Goal: Find specific page/section: Find specific page/section

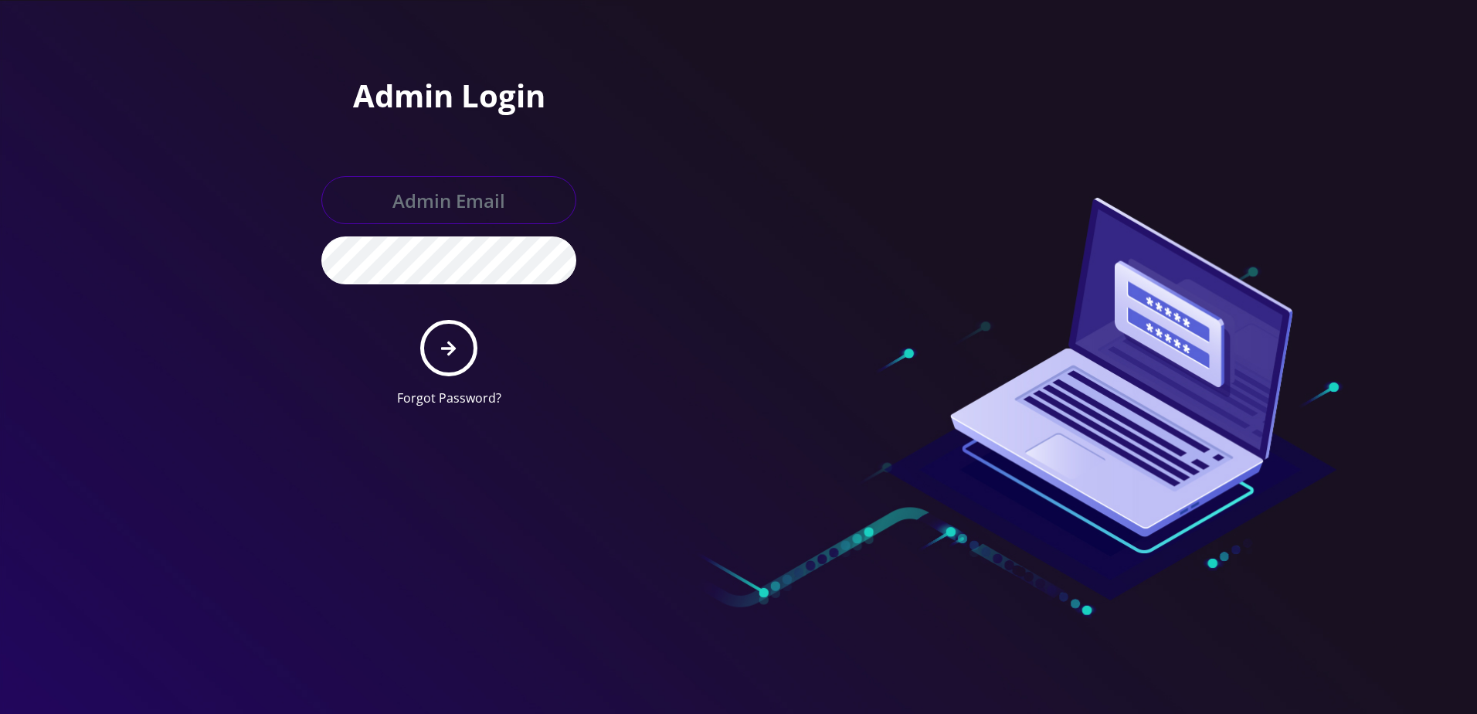
type input "[PERSON_NAME][EMAIL_ADDRESS][DOMAIN_NAME]"
click at [466, 354] on button "submit" at bounding box center [448, 348] width 56 height 56
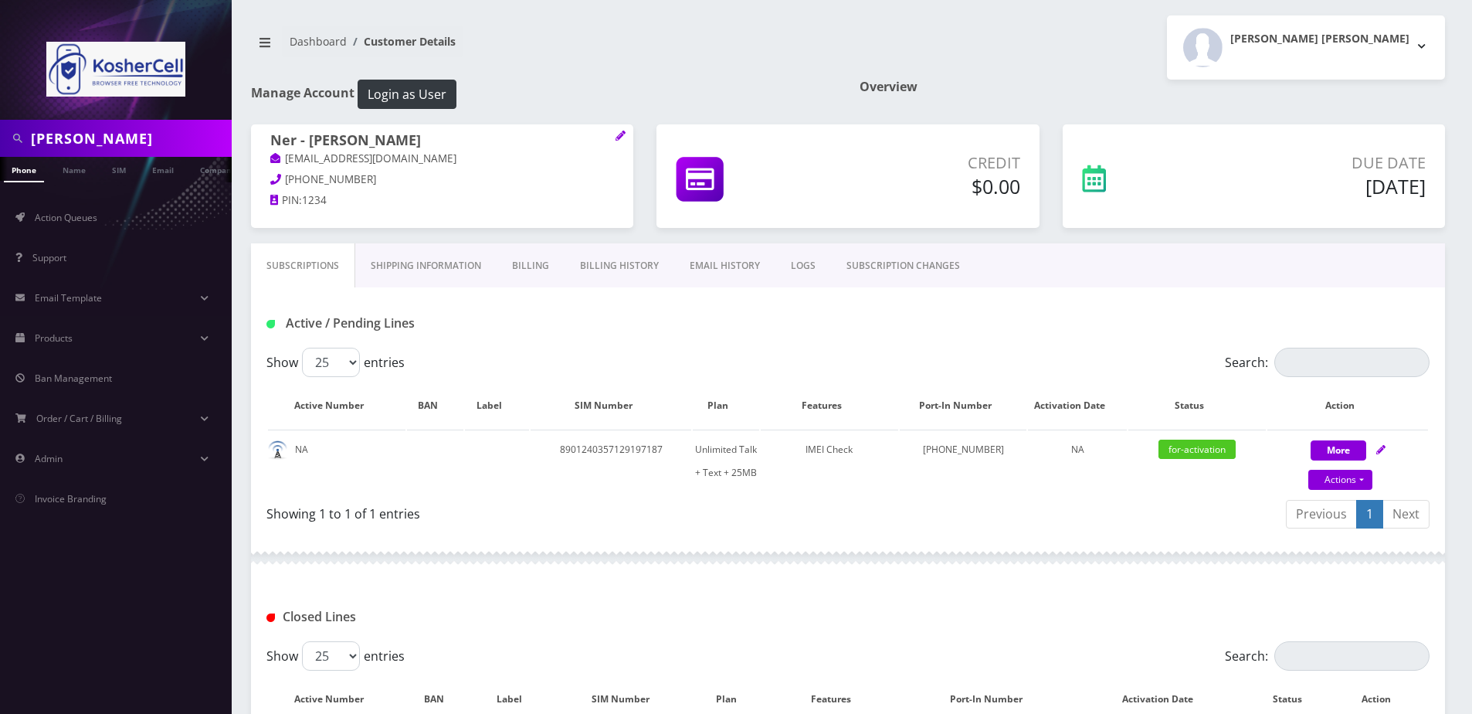
click at [138, 134] on input "[PERSON_NAME]" at bounding box center [129, 138] width 197 height 29
drag, startPoint x: 0, startPoint y: 0, endPoint x: 138, endPoint y: 134, distance: 192.8
click at [138, 134] on input "LUCHANSKY" at bounding box center [129, 138] width 197 height 29
click at [96, 134] on input "347-439-8957" at bounding box center [129, 138] width 197 height 29
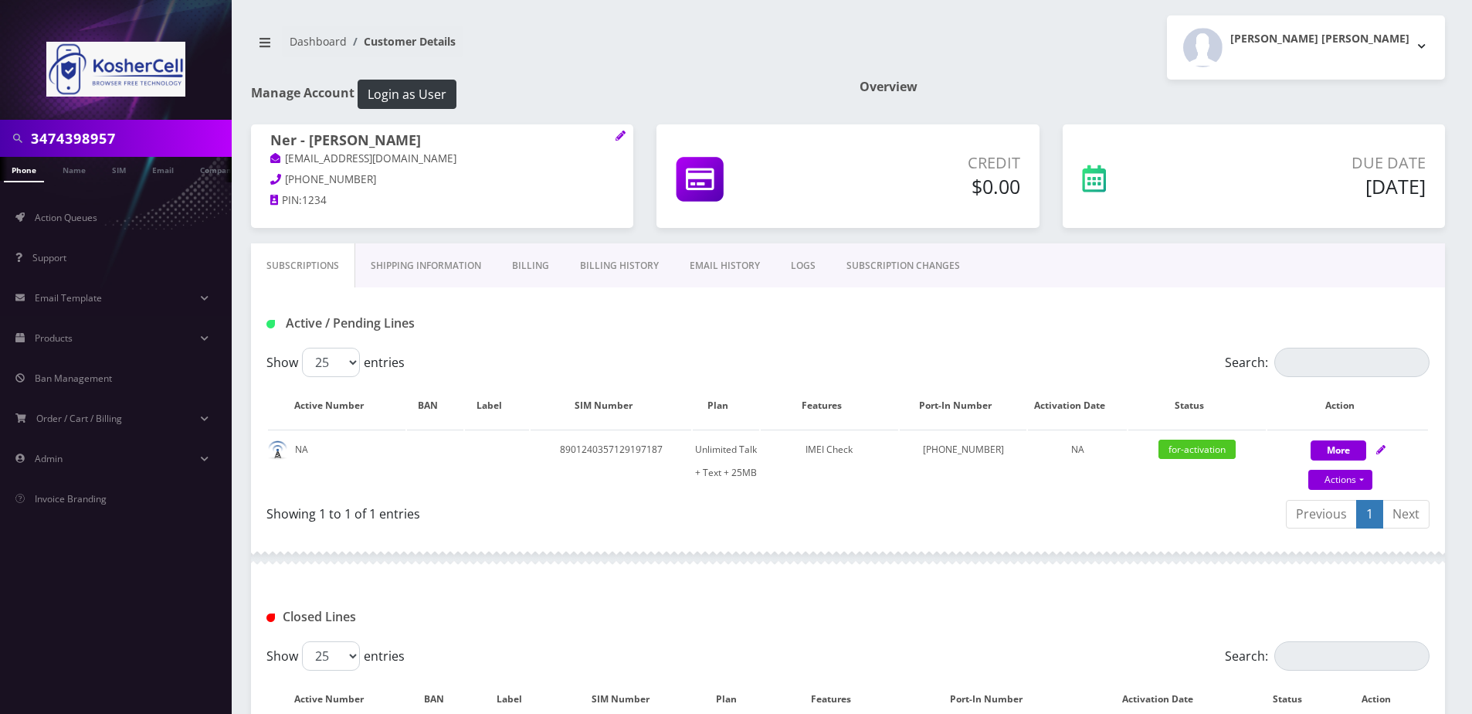
type input "3474398957"
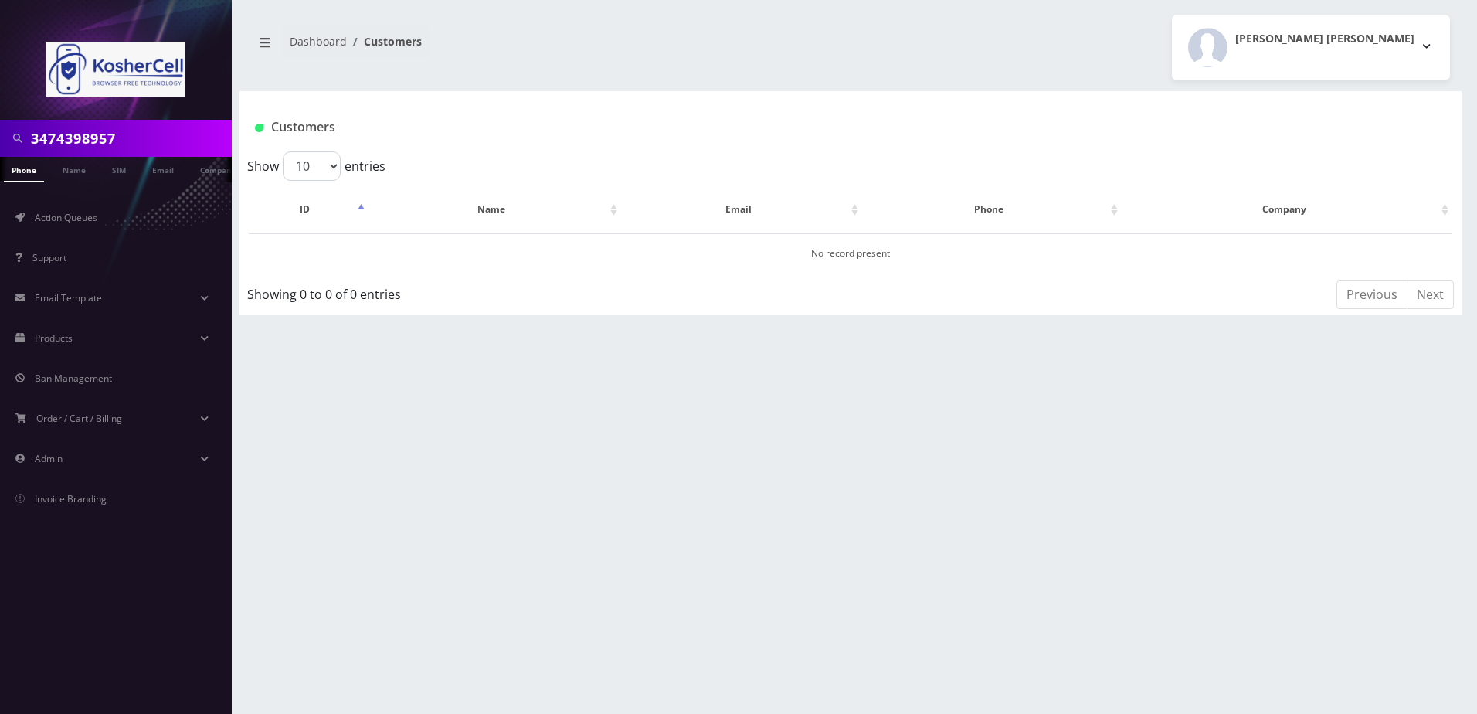
click at [155, 144] on input "3474398957" at bounding box center [129, 138] width 197 height 29
click at [145, 141] on input "3474398957" at bounding box center [129, 138] width 197 height 29
paste input "[EMAIL_ADDRESS][DOMAIN_NAME]"
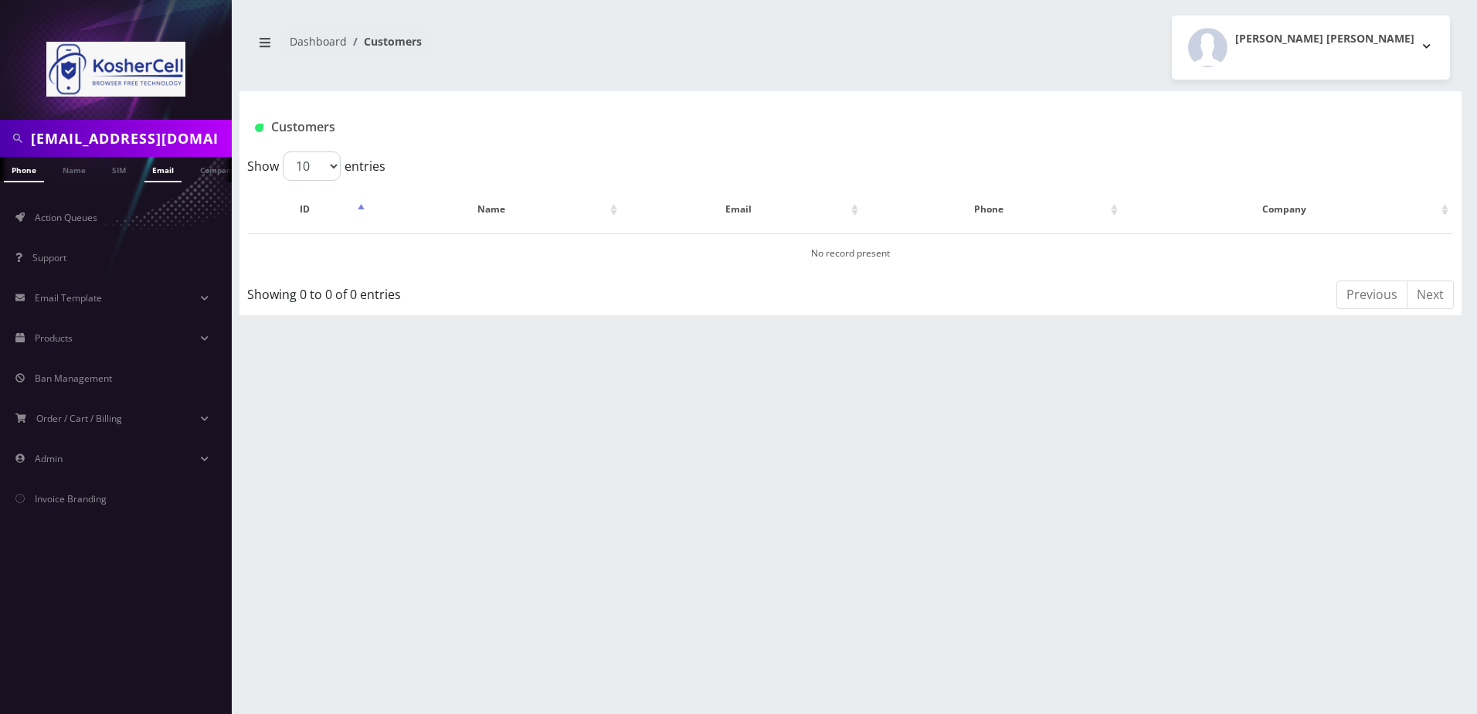
type input "[EMAIL_ADDRESS][DOMAIN_NAME]"
click at [175, 169] on link "Email" at bounding box center [162, 169] width 37 height 25
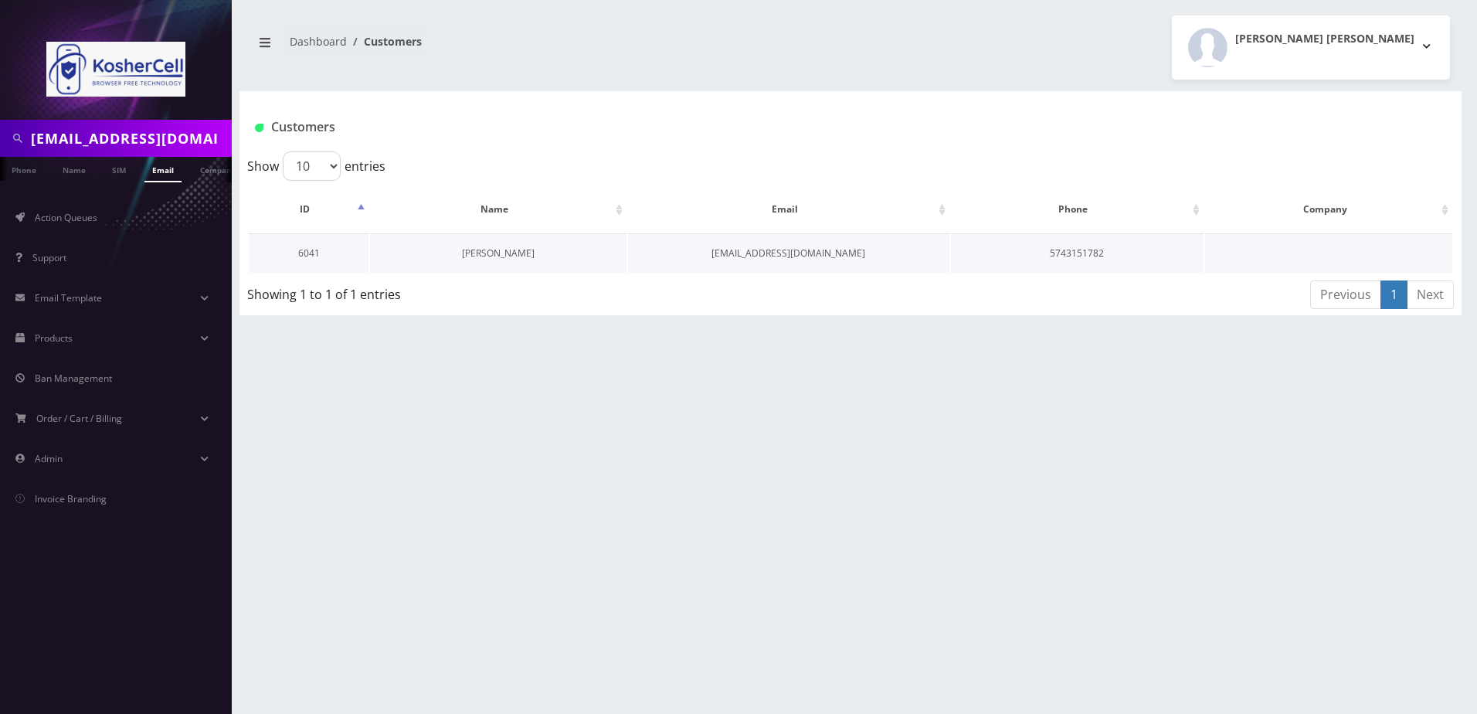
click at [491, 251] on link "Rabbi Zeiger" at bounding box center [498, 252] width 73 height 13
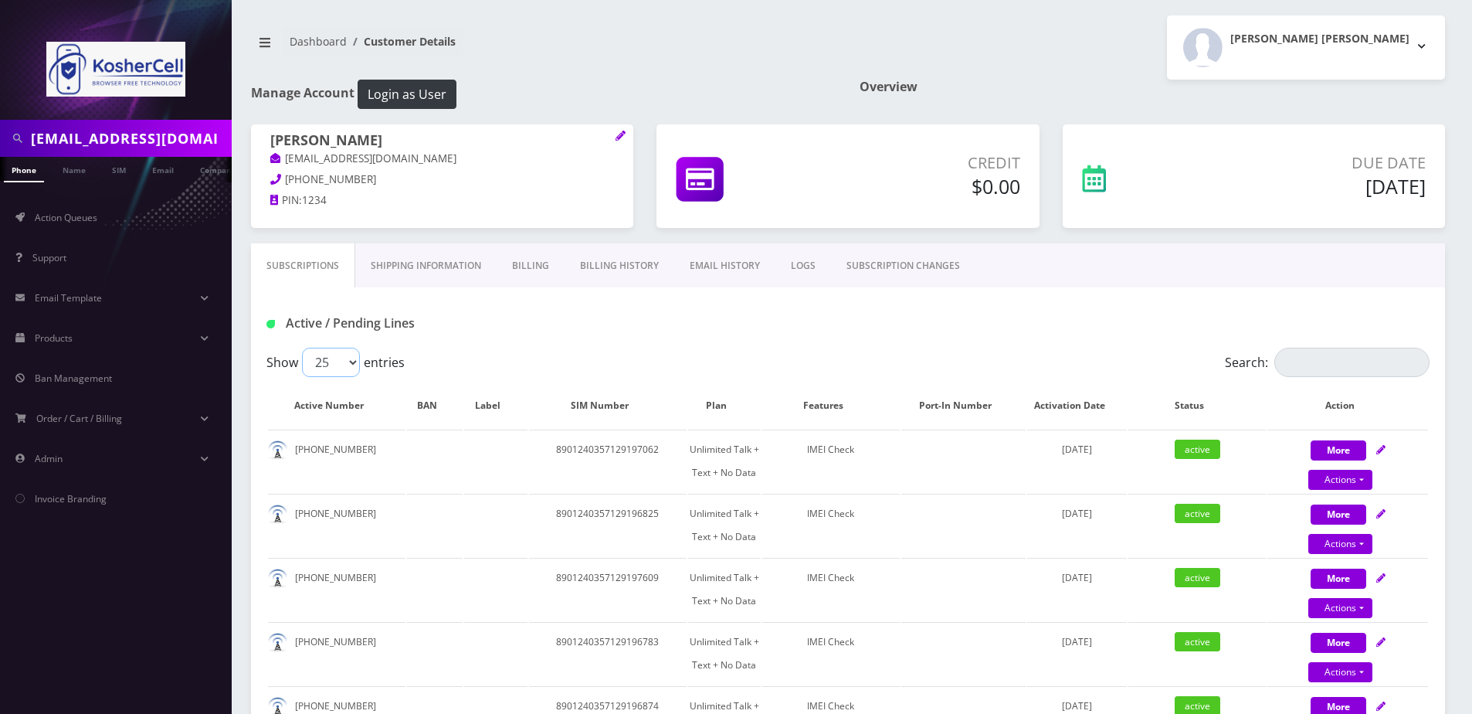
click at [311, 366] on select "25 50 100 250 500" at bounding box center [331, 362] width 58 height 29
select select "250"
click at [302, 348] on select "25 50 100 250 500" at bounding box center [331, 362] width 58 height 29
click at [399, 514] on td "[PHONE_NUMBER]" at bounding box center [336, 525] width 137 height 63
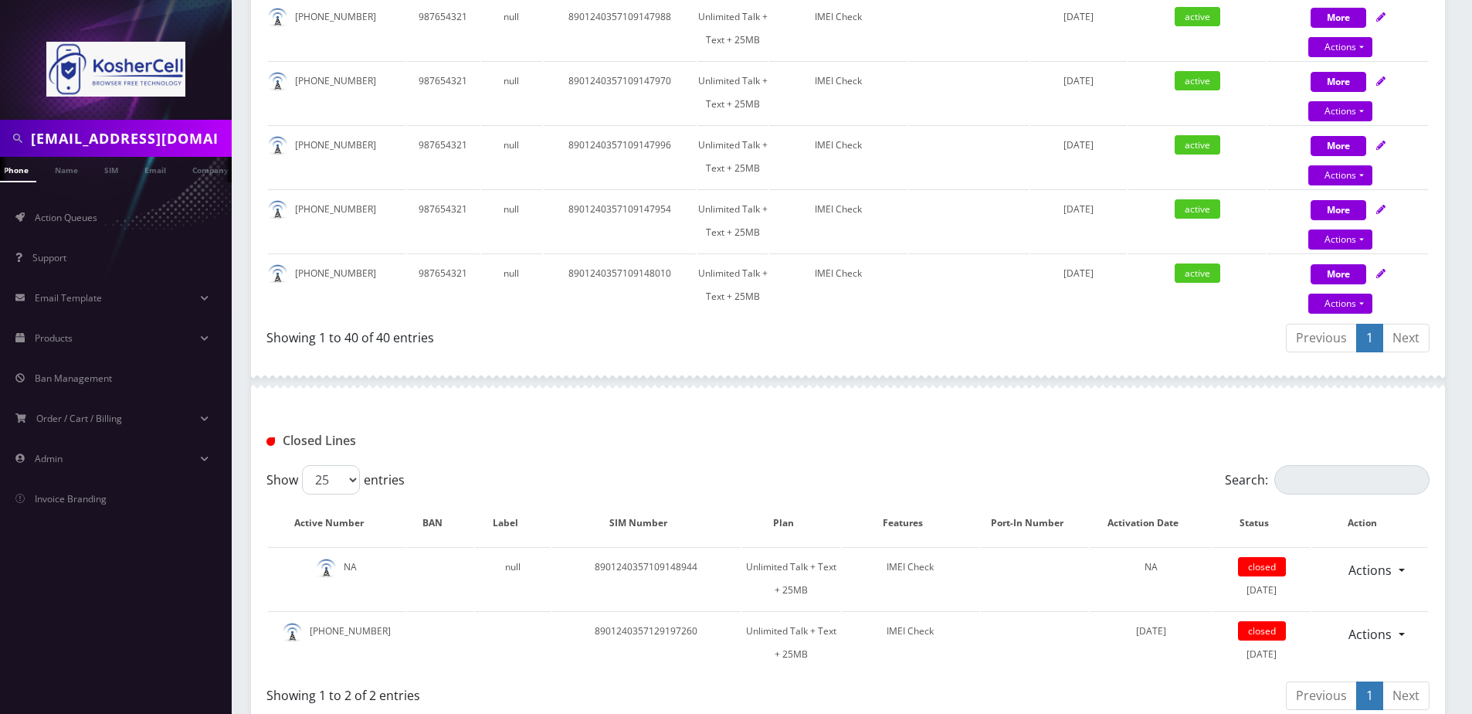
scroll to position [2704, 0]
